Goal: Information Seeking & Learning: Learn about a topic

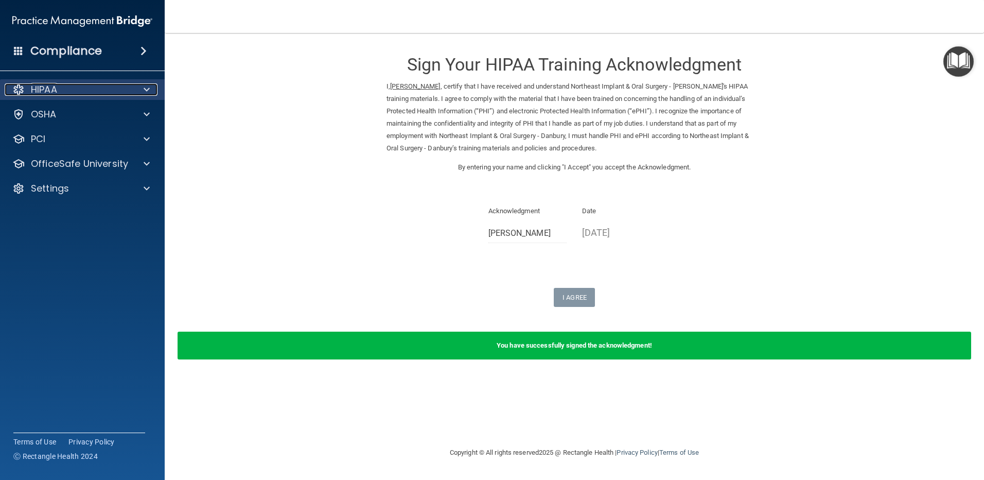
click at [24, 84] on div at bounding box center [18, 89] width 12 height 12
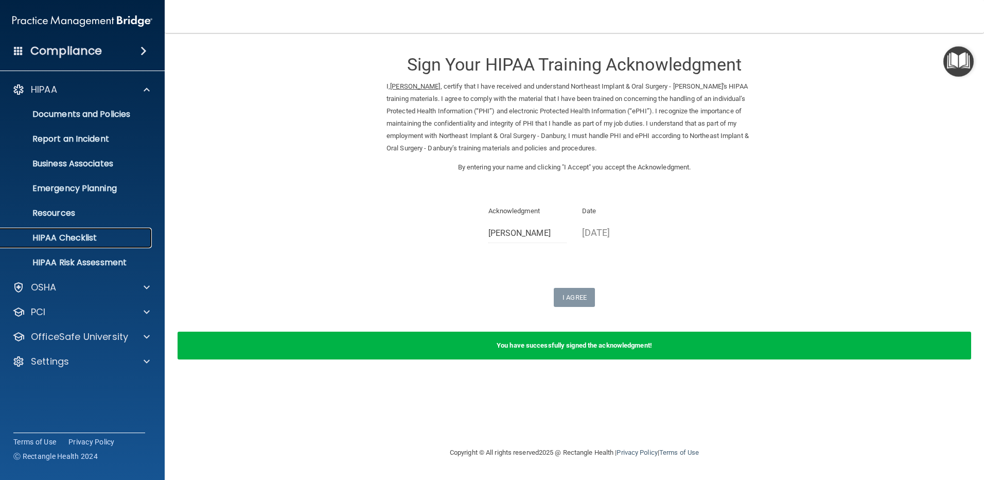
click at [60, 233] on p "HIPAA Checklist" at bounding box center [77, 238] width 140 height 10
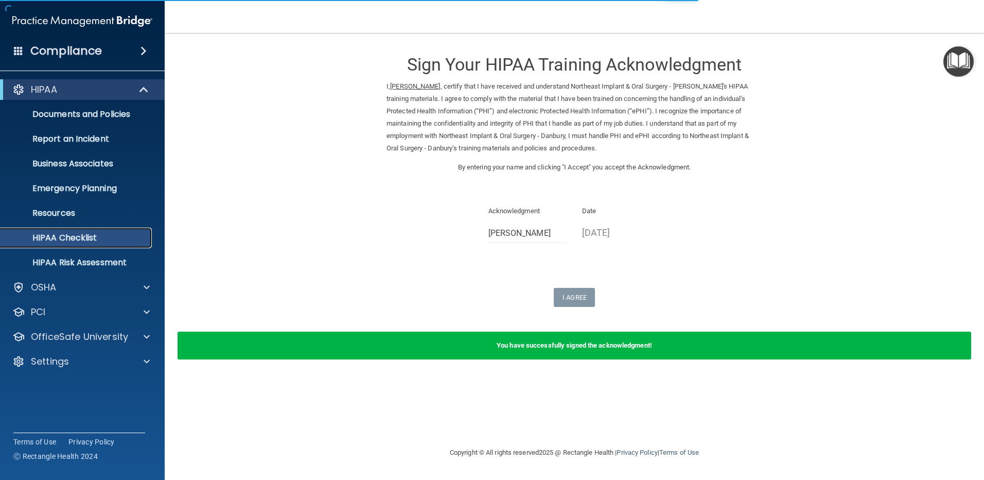
click at [56, 237] on p "HIPAA Checklist" at bounding box center [77, 238] width 140 height 10
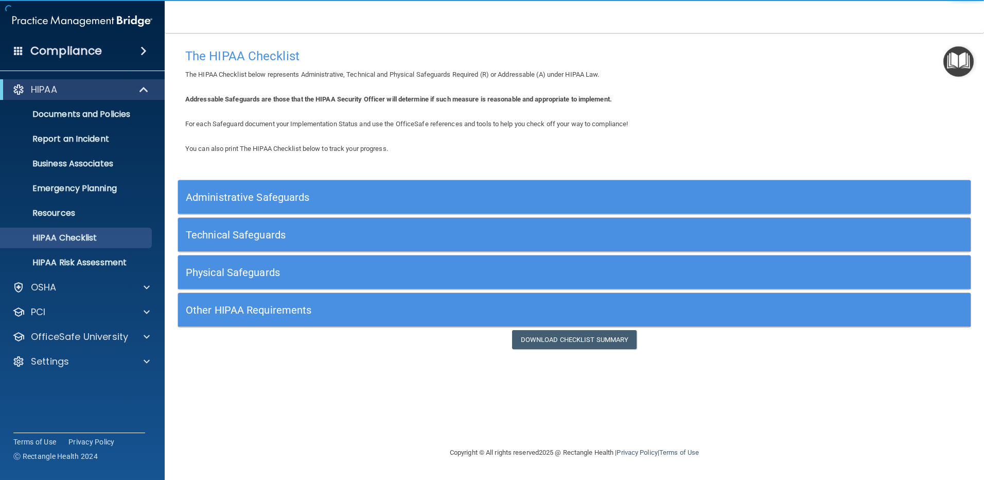
click at [216, 197] on h5 "Administrative Safeguards" at bounding box center [475, 196] width 579 height 11
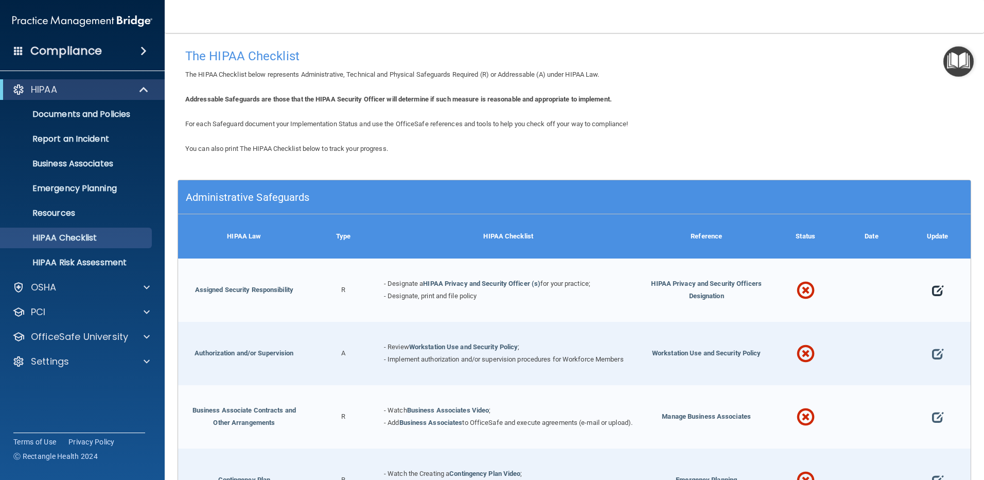
click at [932, 289] on span at bounding box center [937, 290] width 11 height 31
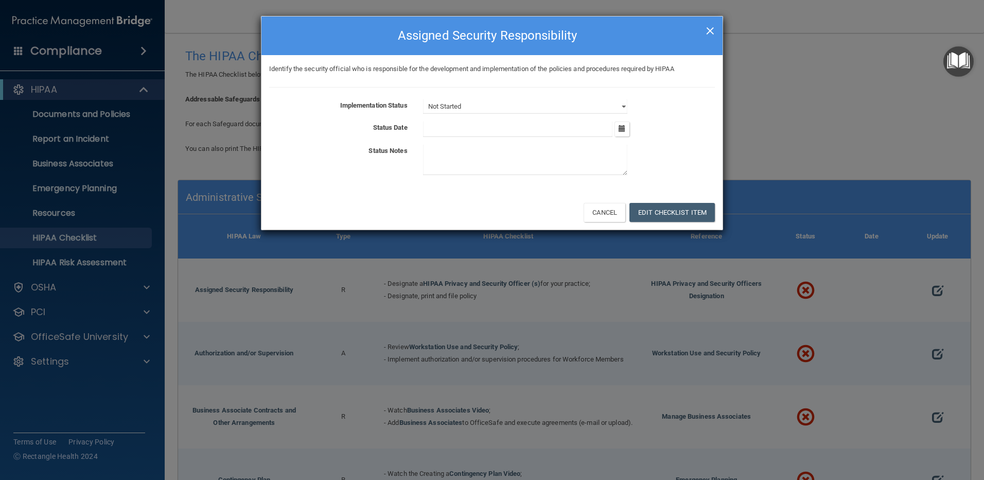
click at [706, 26] on span "×" at bounding box center [710, 29] width 9 height 21
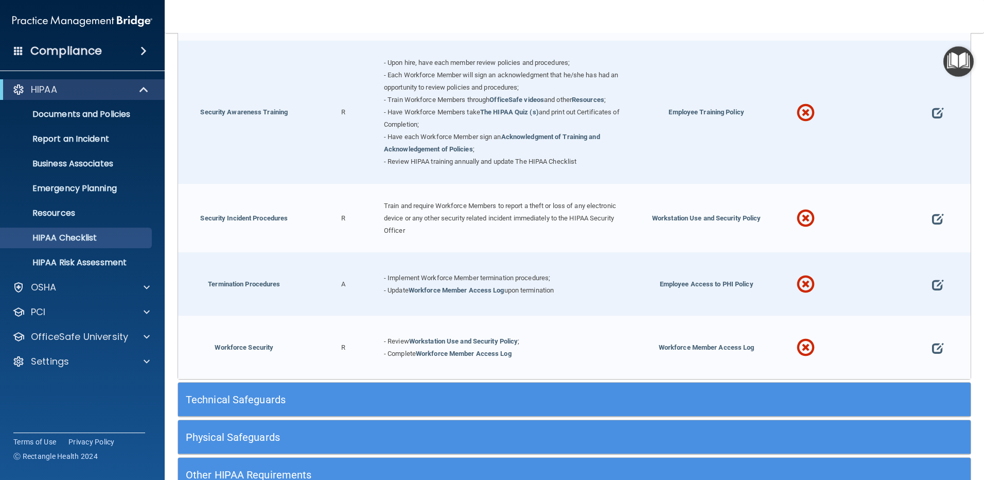
scroll to position [997, 0]
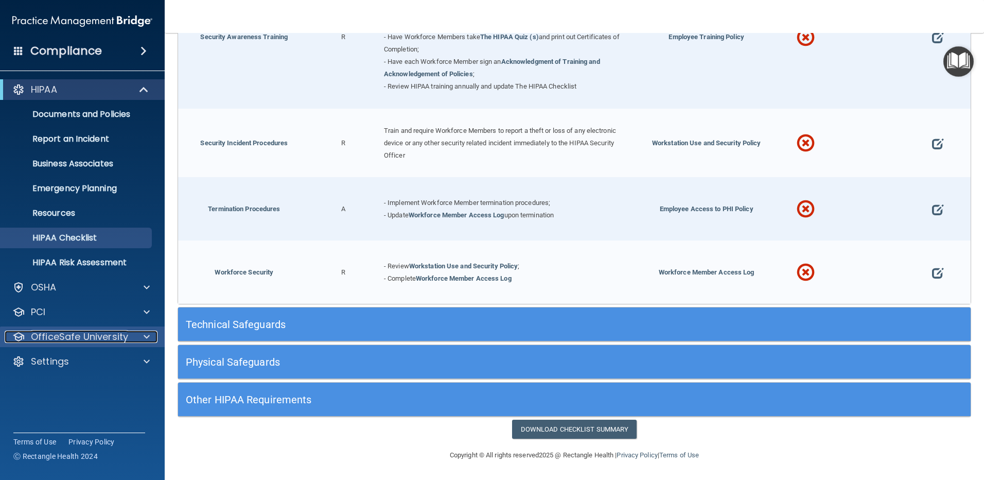
click at [125, 336] on p "OfficeSafe University" at bounding box center [79, 336] width 97 height 12
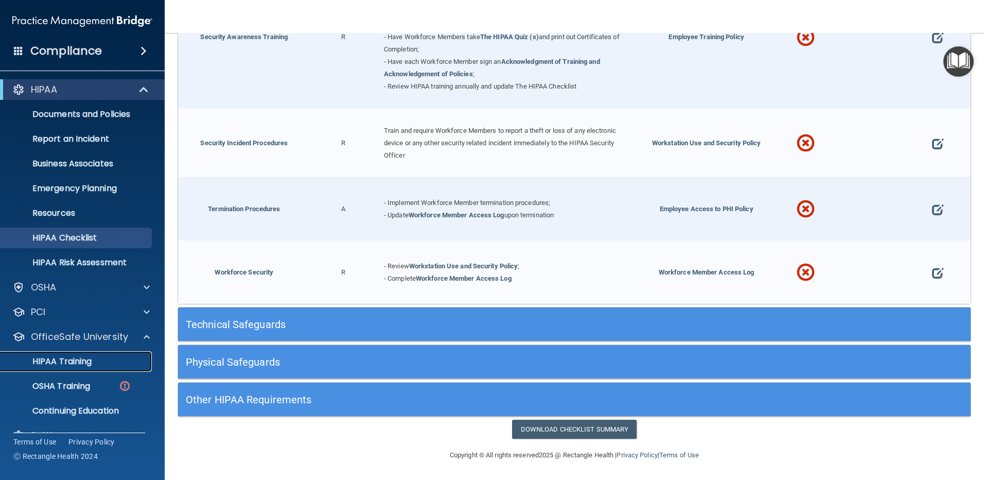
click at [95, 358] on div "HIPAA Training" at bounding box center [77, 361] width 140 height 10
